Goal: Task Accomplishment & Management: Use online tool/utility

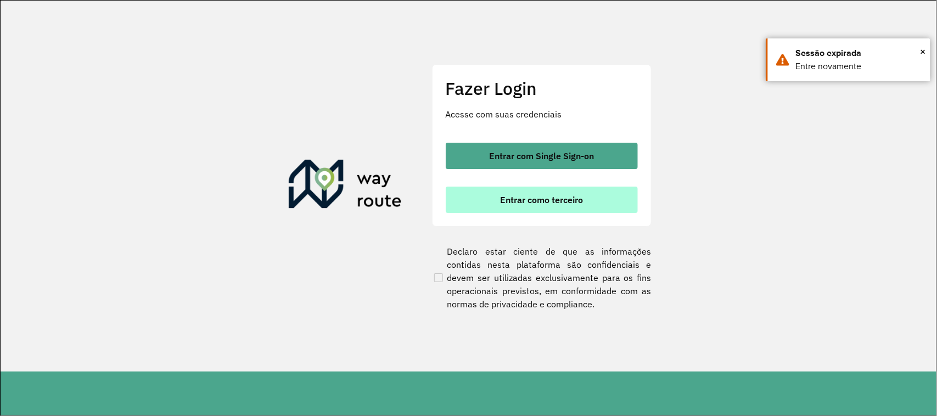
click at [520, 199] on span "Entrar como terceiro" at bounding box center [541, 199] width 83 height 9
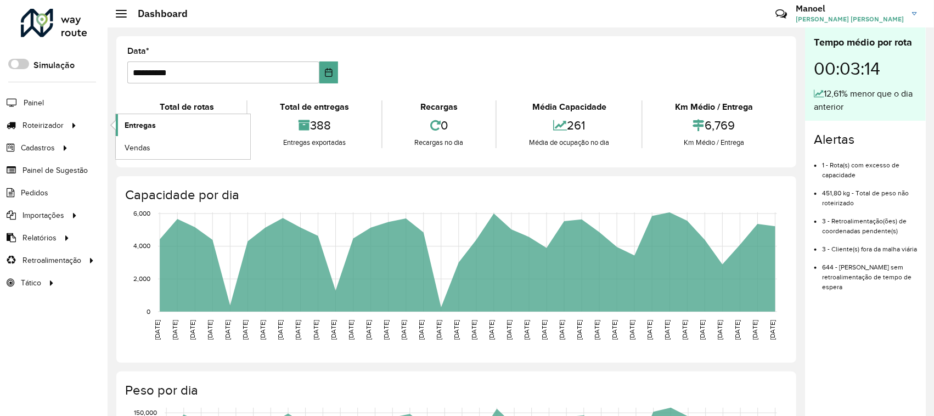
click at [143, 128] on span "Entregas" at bounding box center [140, 126] width 31 height 12
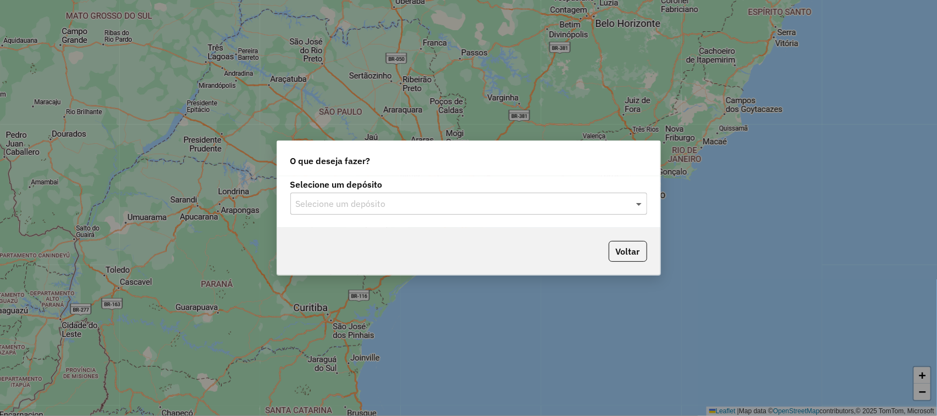
click at [635, 205] on span at bounding box center [640, 203] width 14 height 13
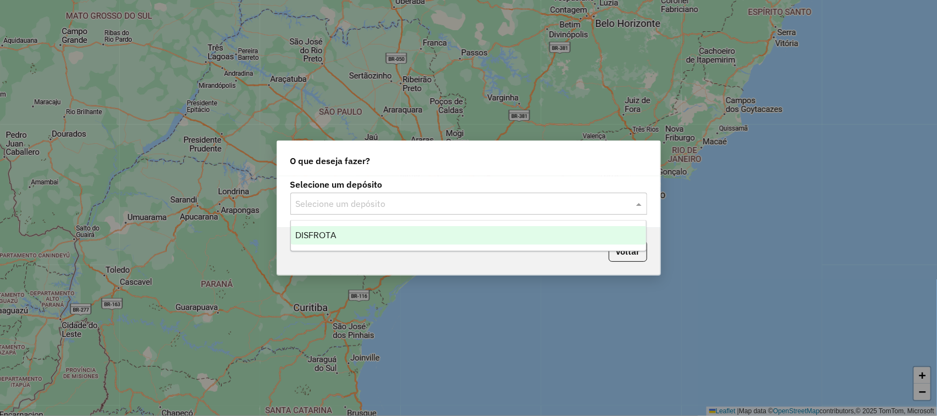
click at [350, 232] on div "DISFROTA" at bounding box center [469, 235] width 356 height 19
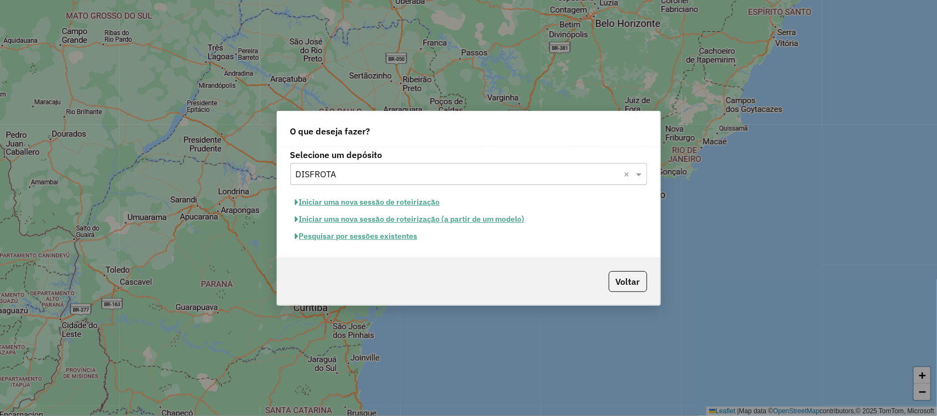
click at [378, 241] on button "Pesquisar por sessões existentes" at bounding box center [356, 236] width 132 height 17
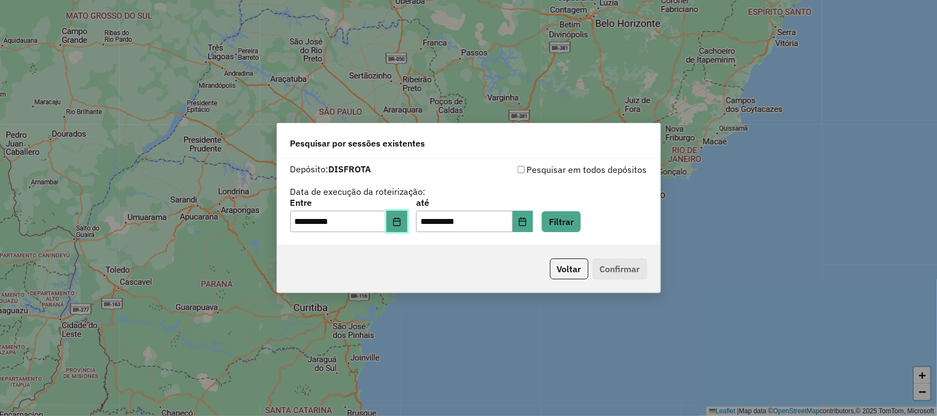
click at [401, 221] on icon "Choose Date" at bounding box center [396, 221] width 9 height 9
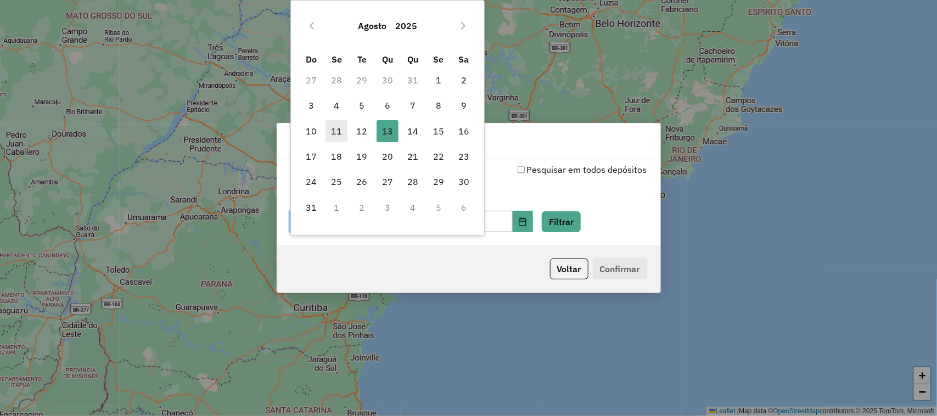
click at [334, 133] on span "11" at bounding box center [336, 131] width 22 height 22
type input "**********"
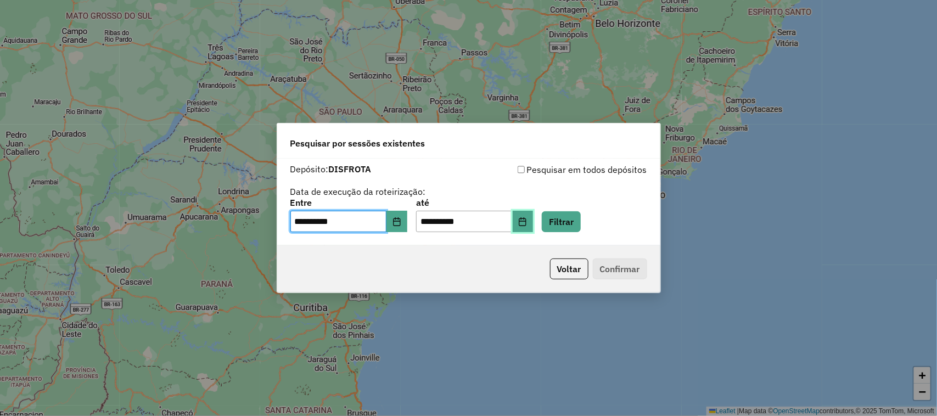
click at [527, 222] on icon "Choose Date" at bounding box center [522, 221] width 9 height 9
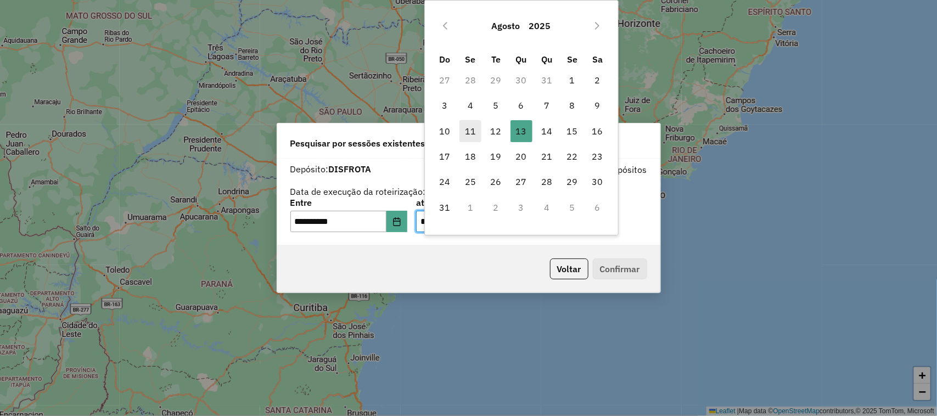
click at [467, 129] on span "11" at bounding box center [470, 131] width 22 height 22
type input "**********"
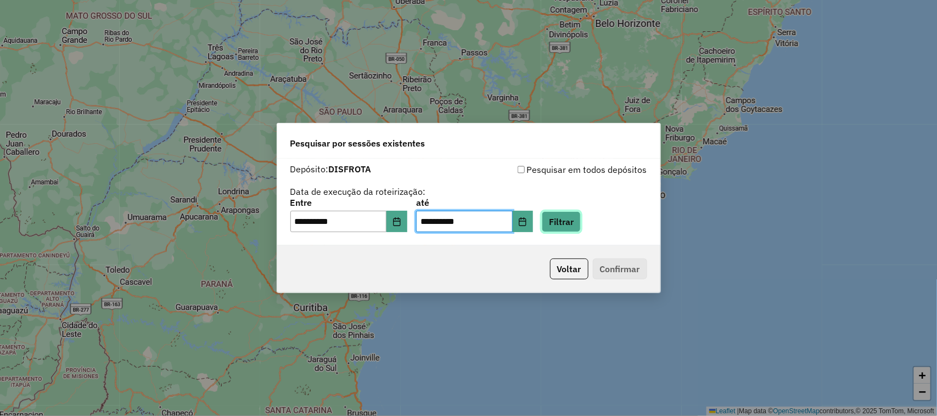
click at [578, 220] on button "Filtrar" at bounding box center [561, 221] width 39 height 21
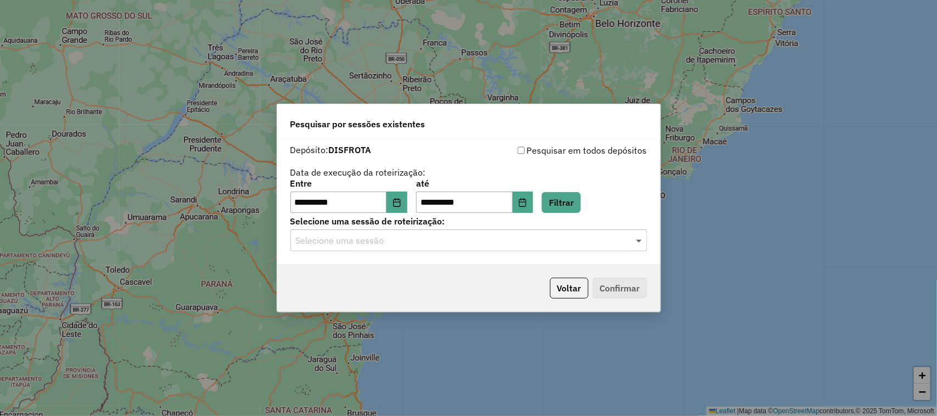
click at [635, 240] on span at bounding box center [640, 240] width 14 height 13
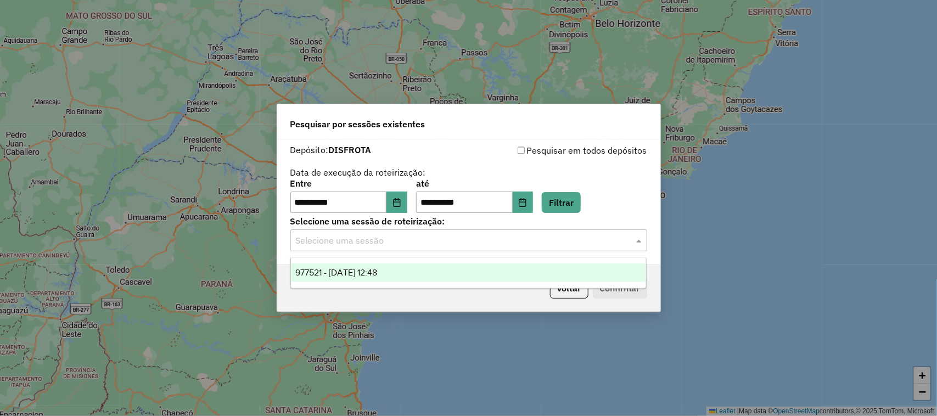
click at [377, 272] on span "977521 - 11/08/2025 12:48" at bounding box center [336, 272] width 82 height 9
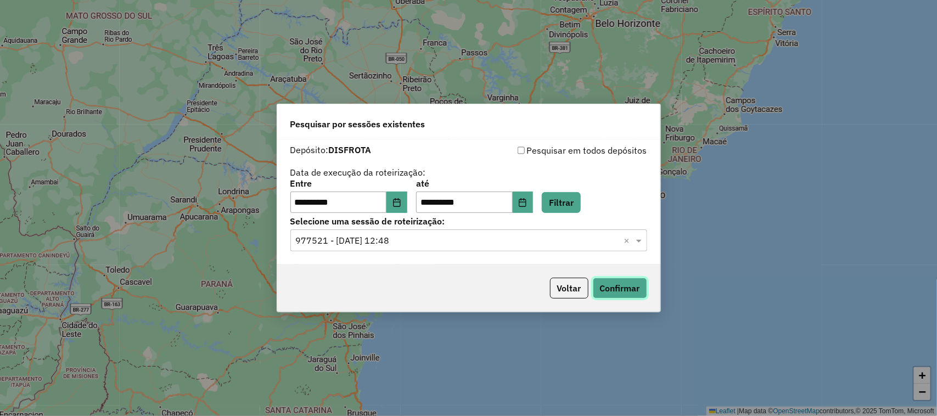
click at [622, 288] on button "Confirmar" at bounding box center [620, 288] width 54 height 21
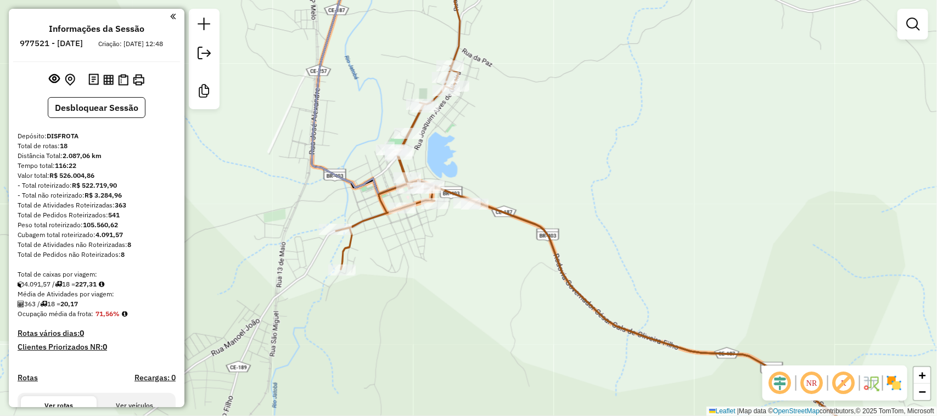
drag, startPoint x: 462, startPoint y: 157, endPoint x: 464, endPoint y: 196, distance: 39.0
click at [464, 196] on div "Janela de atendimento Grade de atendimento Capacidade Transportadoras Veículos …" at bounding box center [468, 208] width 937 height 416
